Goal: Book appointment/travel/reservation

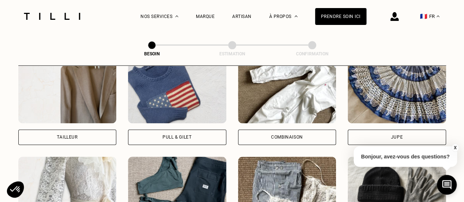
scroll to position [458, 0]
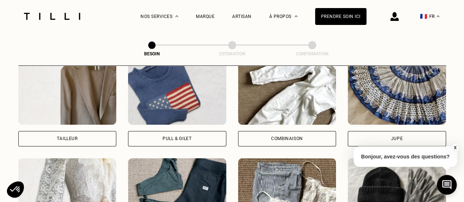
click at [407, 95] on img at bounding box center [397, 92] width 98 height 66
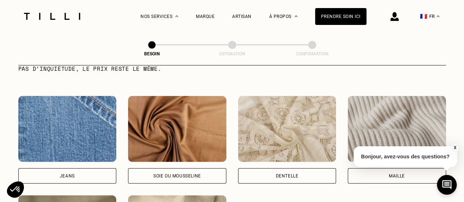
scroll to position [768, 0]
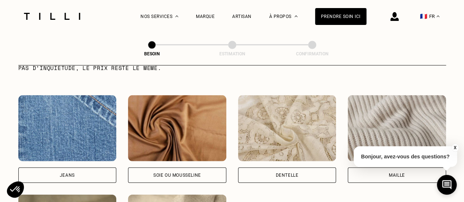
drag, startPoint x: 257, startPoint y: 160, endPoint x: 229, endPoint y: 181, distance: 35.1
click at [229, 181] on div "[PERSON_NAME] ou mousseline Dentelle Maille Attention ! Pour le moment, nous tr…" at bounding box center [232, 188] width 428 height 187
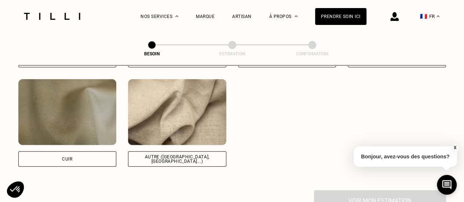
scroll to position [896, 0]
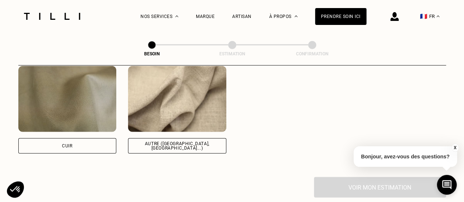
click at [176, 97] on img at bounding box center [177, 99] width 98 height 66
select select "FR"
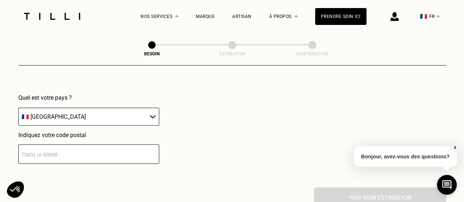
scroll to position [1056, 0]
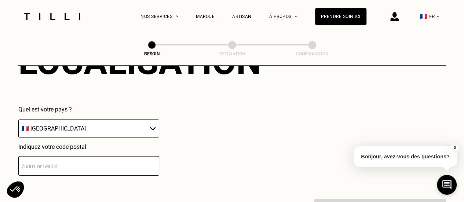
click at [117, 156] on input "number" at bounding box center [88, 165] width 141 height 19
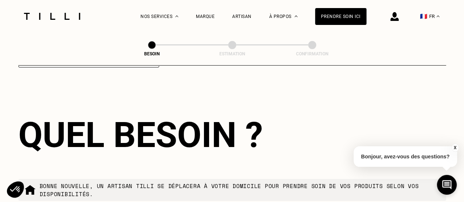
scroll to position [1167, 0]
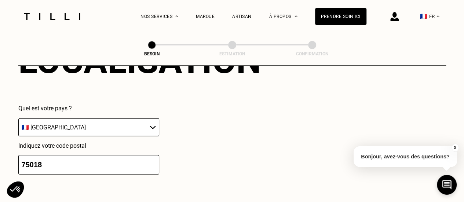
type input "75018"
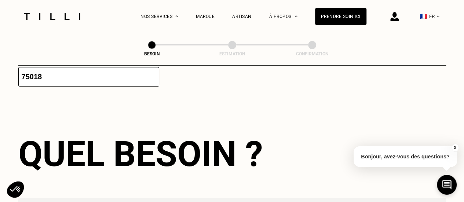
click at [168, 114] on div "Quel besoin ? Bonne nouvelle, un artisan tilli se déplacera à votre domicile po…" at bounding box center [232, 203] width 428 height 187
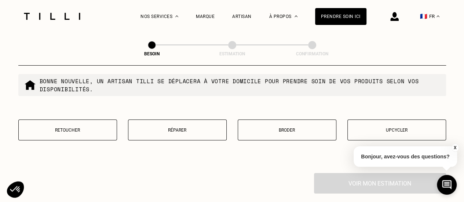
scroll to position [1269, 0]
click at [90, 130] on button "Retoucher" at bounding box center [67, 130] width 99 height 21
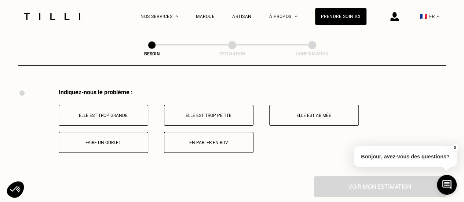
scroll to position [1355, 0]
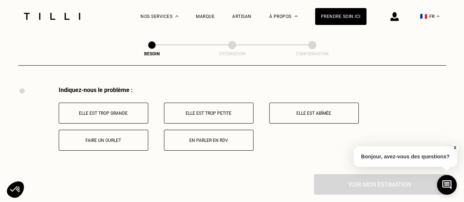
click at [129, 112] on button "Elle est trop grande" at bounding box center [103, 113] width 89 height 21
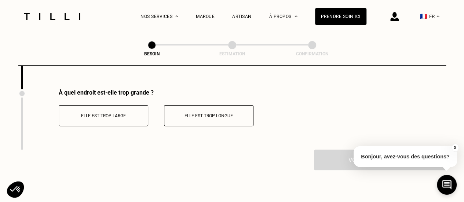
scroll to position [1443, 0]
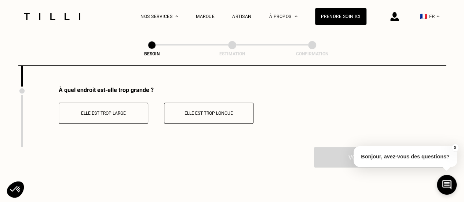
click at [187, 111] on p "Elle est trop longue" at bounding box center [208, 113] width 81 height 5
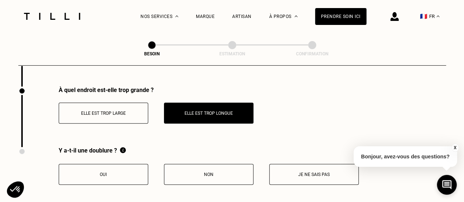
scroll to position [1480, 0]
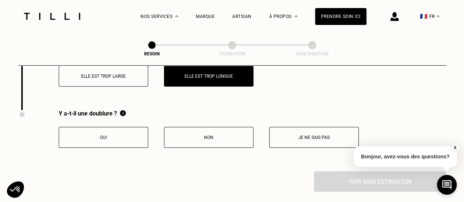
click at [305, 135] on p "Je ne sais pas" at bounding box center [313, 137] width 81 height 5
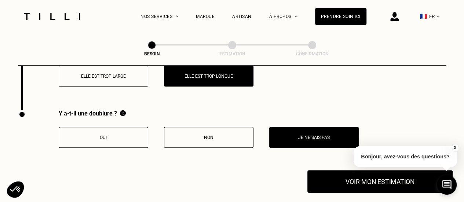
click at [354, 174] on button "Voir mon estimation" at bounding box center [379, 181] width 145 height 23
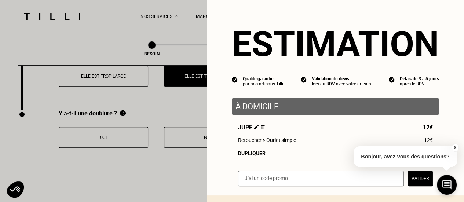
click at [324, 135] on div "Jupe 12€ Retoucher > Ourlet simple 12€ Dupliquer" at bounding box center [335, 140] width 207 height 32
